Goal: Task Accomplishment & Management: Manage account settings

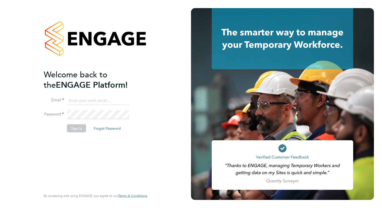
click at [101, 99] on input at bounding box center [98, 100] width 62 height 9
type input "[EMAIL_ADDRESS][DOMAIN_NAME]"
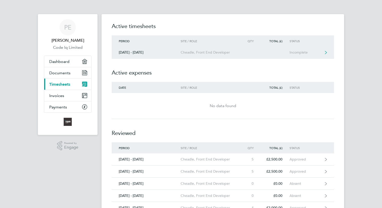
click at [208, 53] on div "Cheadle, Front End Developer" at bounding box center [210, 52] width 58 height 4
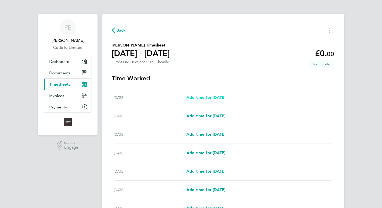
click at [203, 97] on span "Add time for [DATE]" at bounding box center [205, 97] width 39 height 5
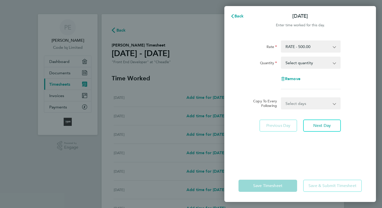
click at [308, 63] on select "Select quantity 0.5 1" at bounding box center [307, 62] width 53 height 11
select select "1"
click at [281, 57] on select "Select quantity 0.5 1" at bounding box center [307, 62] width 53 height 11
click at [297, 98] on select "Select days Day Weekday (Mon-Fri) Weekend (Sat-Sun) [DATE] [DATE] [DATE] [DATE]…" at bounding box center [307, 103] width 53 height 11
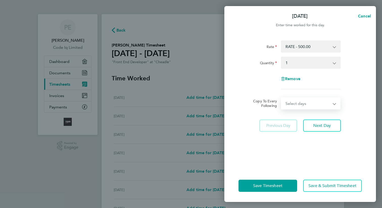
select select "WEEKDAY"
click at [281, 98] on select "Select days Day Weekday (Mon-Fri) Weekend (Sat-Sun) [DATE] [DATE] [DATE] [DATE]…" at bounding box center [307, 103] width 53 height 11
select select "[DATE]"
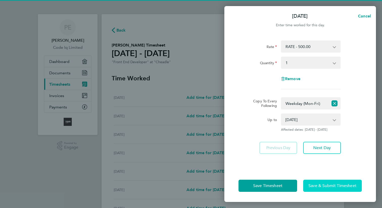
click at [322, 185] on span "Save & Submit Timesheet" at bounding box center [332, 185] width 48 height 5
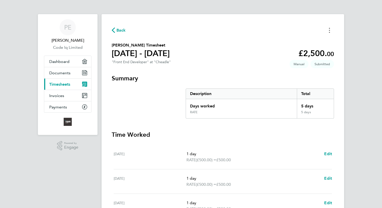
click at [330, 29] on button "Timesheets Menu" at bounding box center [329, 30] width 9 height 8
click at [70, 61] on link "Dashboard" at bounding box center [67, 61] width 47 height 11
